Goal: Transaction & Acquisition: Purchase product/service

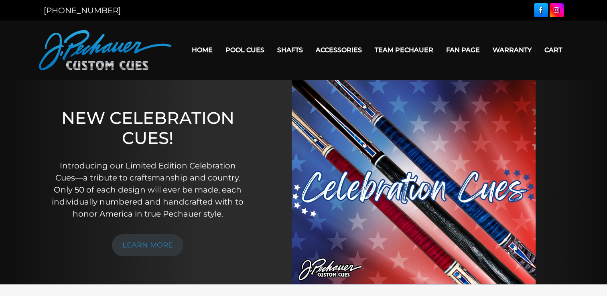
click at [540, 7] on link at bounding box center [541, 10] width 14 height 14
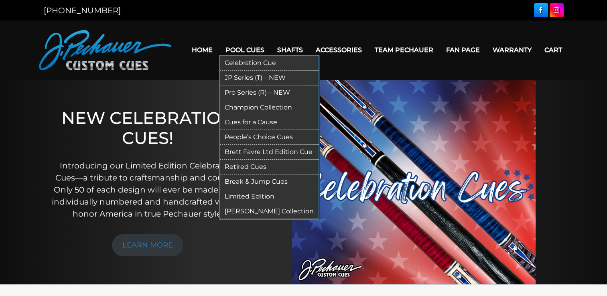
click at [242, 91] on link "Pro Series (R) – NEW" at bounding box center [269, 92] width 99 height 15
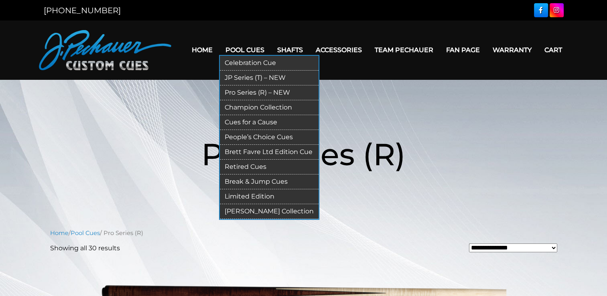
click at [248, 78] on link "JP Series (T) – NEW" at bounding box center [269, 78] width 99 height 15
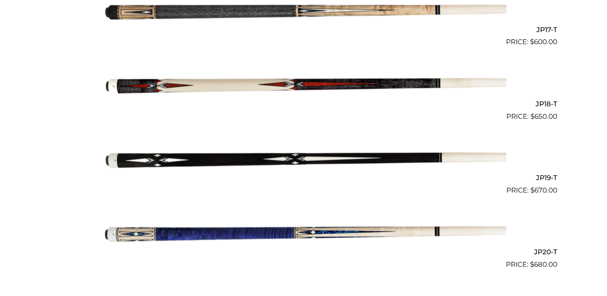
scroll to position [1462, 0]
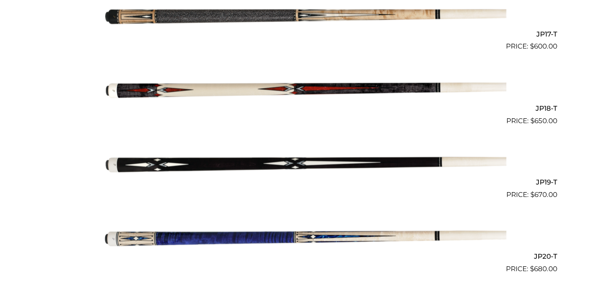
click at [373, 88] on img at bounding box center [303, 88] width 405 height 67
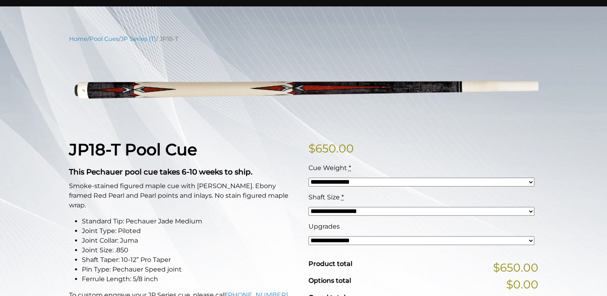
scroll to position [67, 0]
